Goal: Task Accomplishment & Management: Manage account settings

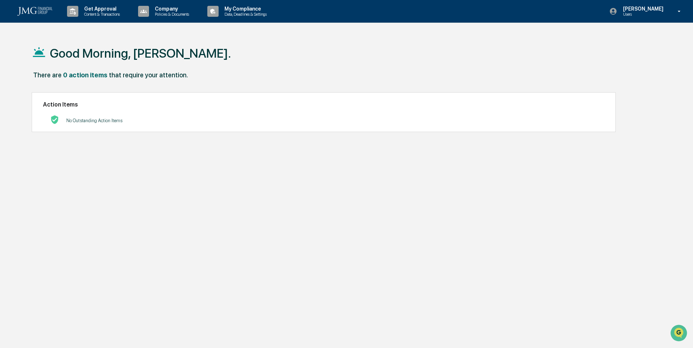
click at [634, 7] on p "[PERSON_NAME]" at bounding box center [643, 9] width 50 height 6
click at [634, 7] on div at bounding box center [348, 174] width 697 height 348
click at [249, 15] on p "Data, Deadlines & Settings" at bounding box center [245, 14] width 52 height 5
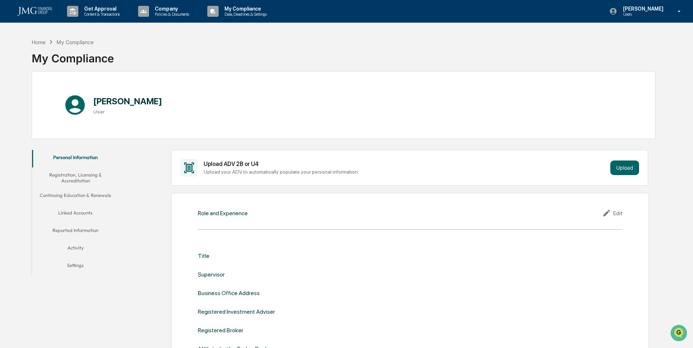
click at [90, 213] on button "Linked Accounts" at bounding box center [75, 214] width 87 height 18
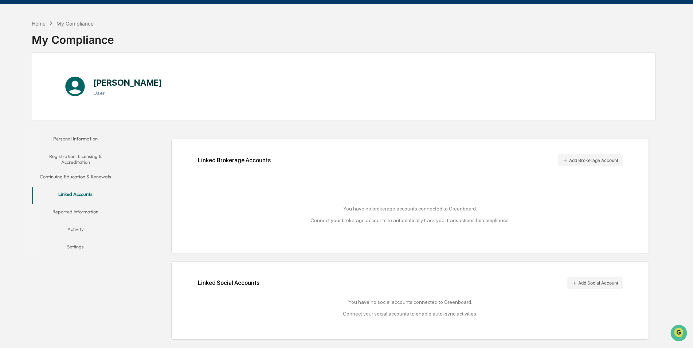
scroll to position [35, 0]
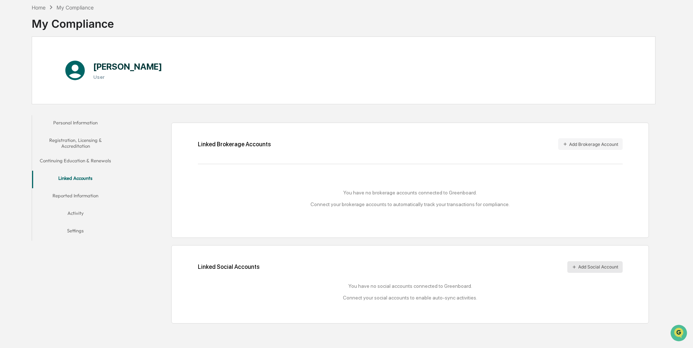
click at [585, 264] on button "Add Social Account" at bounding box center [595, 267] width 55 height 12
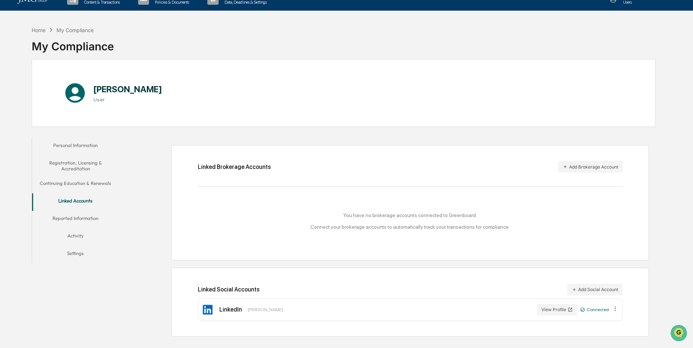
scroll to position [0, 0]
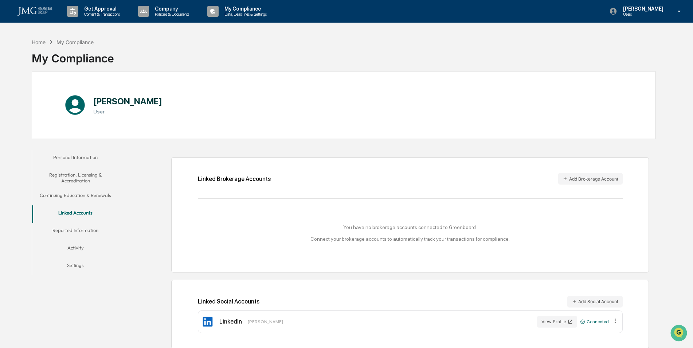
click at [85, 196] on button "Continuing Education & Renewals" at bounding box center [75, 197] width 87 height 18
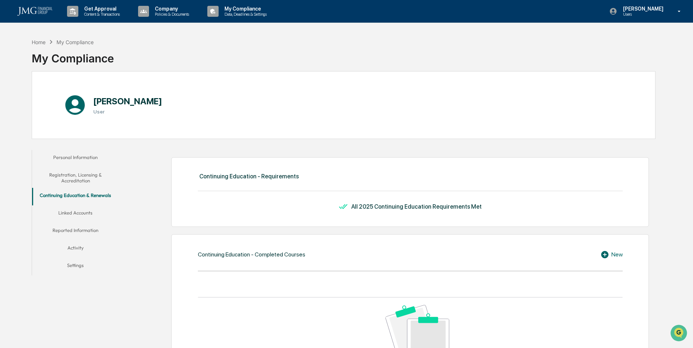
click at [82, 214] on button "Linked Accounts" at bounding box center [75, 214] width 87 height 18
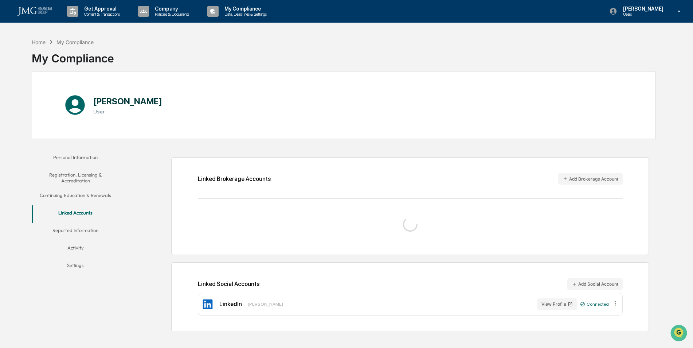
click at [85, 173] on button "Registration, Licensing & Accreditation" at bounding box center [75, 177] width 87 height 21
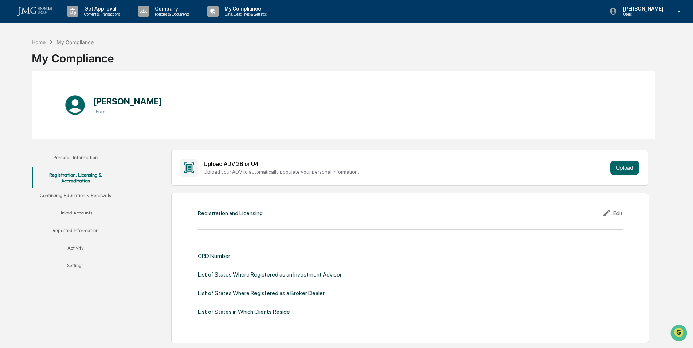
click at [73, 155] on button "Personal Information" at bounding box center [75, 159] width 87 height 18
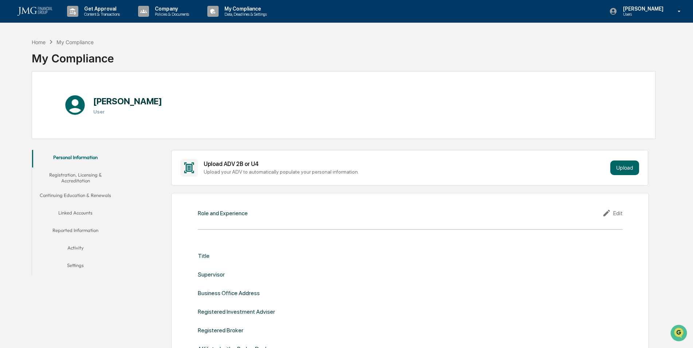
click at [90, 240] on button "Reported Information" at bounding box center [75, 232] width 87 height 18
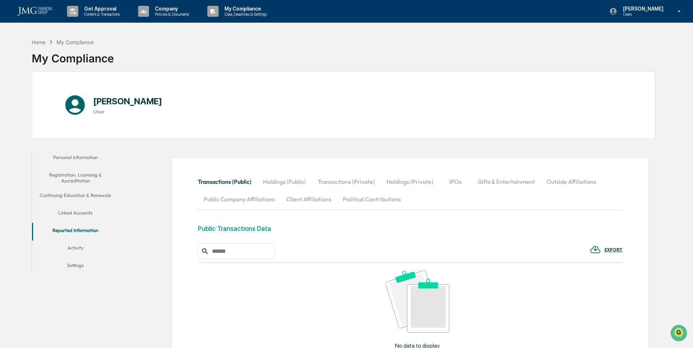
click at [72, 249] on button "Activity" at bounding box center [75, 249] width 87 height 18
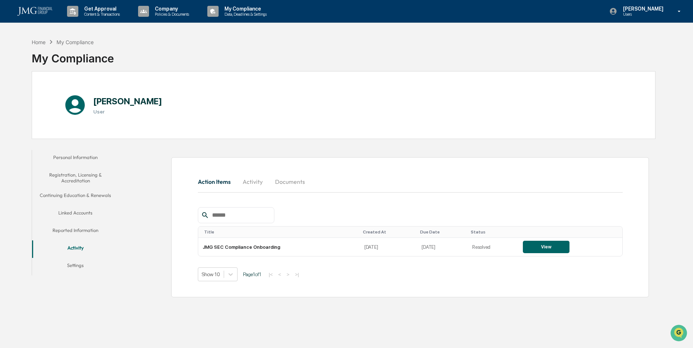
click at [75, 267] on button "Settings" at bounding box center [75, 267] width 87 height 18
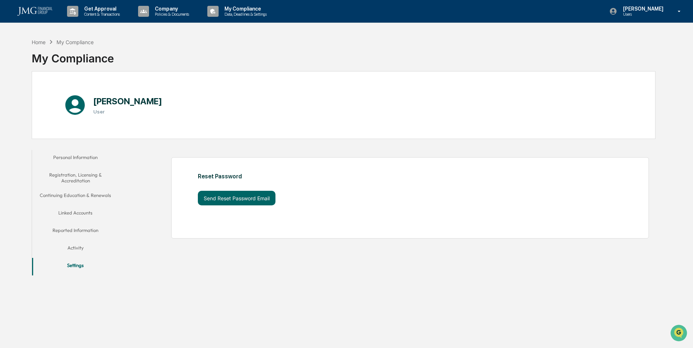
click at [78, 211] on button "Linked Accounts" at bounding box center [75, 214] width 87 height 18
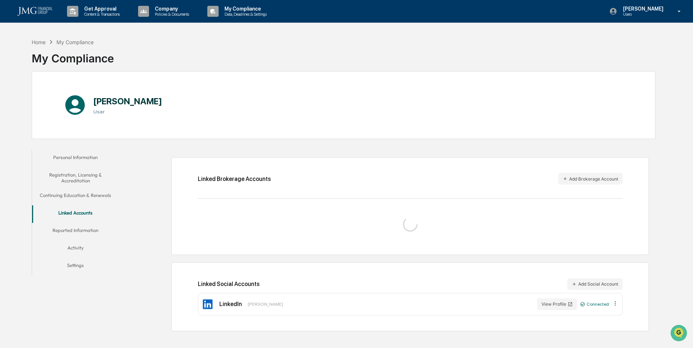
click at [79, 204] on button "Continuing Education & Renewals" at bounding box center [75, 197] width 87 height 18
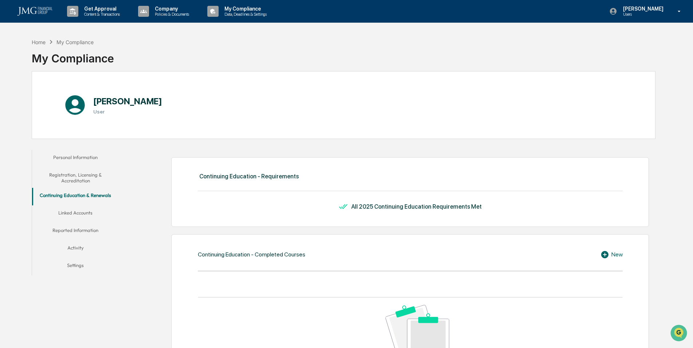
click at [80, 198] on button "Continuing Education & Renewals" at bounding box center [75, 197] width 87 height 18
click at [77, 179] on button "Registration, Licensing & Accreditation" at bounding box center [75, 177] width 87 height 21
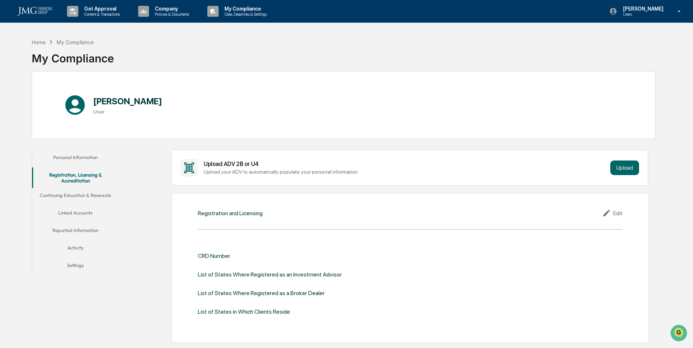
click at [88, 161] on button "Personal Information" at bounding box center [75, 159] width 87 height 18
